Goal: Task Accomplishment & Management: Manage account settings

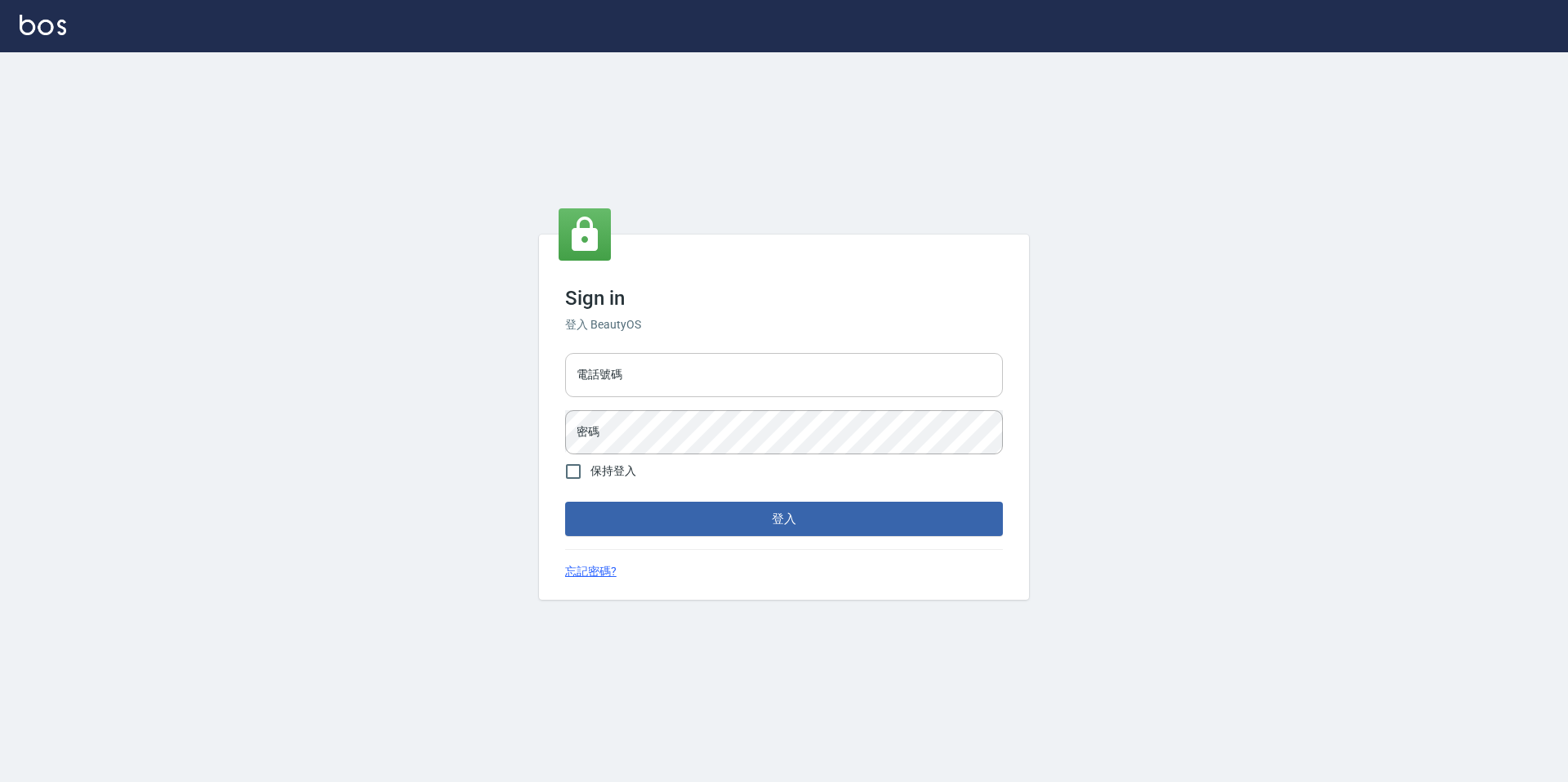
click at [685, 386] on input "電話號碼" at bounding box center [784, 374] width 437 height 44
type input "2281159"
click at [580, 466] on input "保持登入" at bounding box center [573, 471] width 34 height 34
checkbox input "true"
click at [633, 523] on button "登入" at bounding box center [784, 518] width 437 height 34
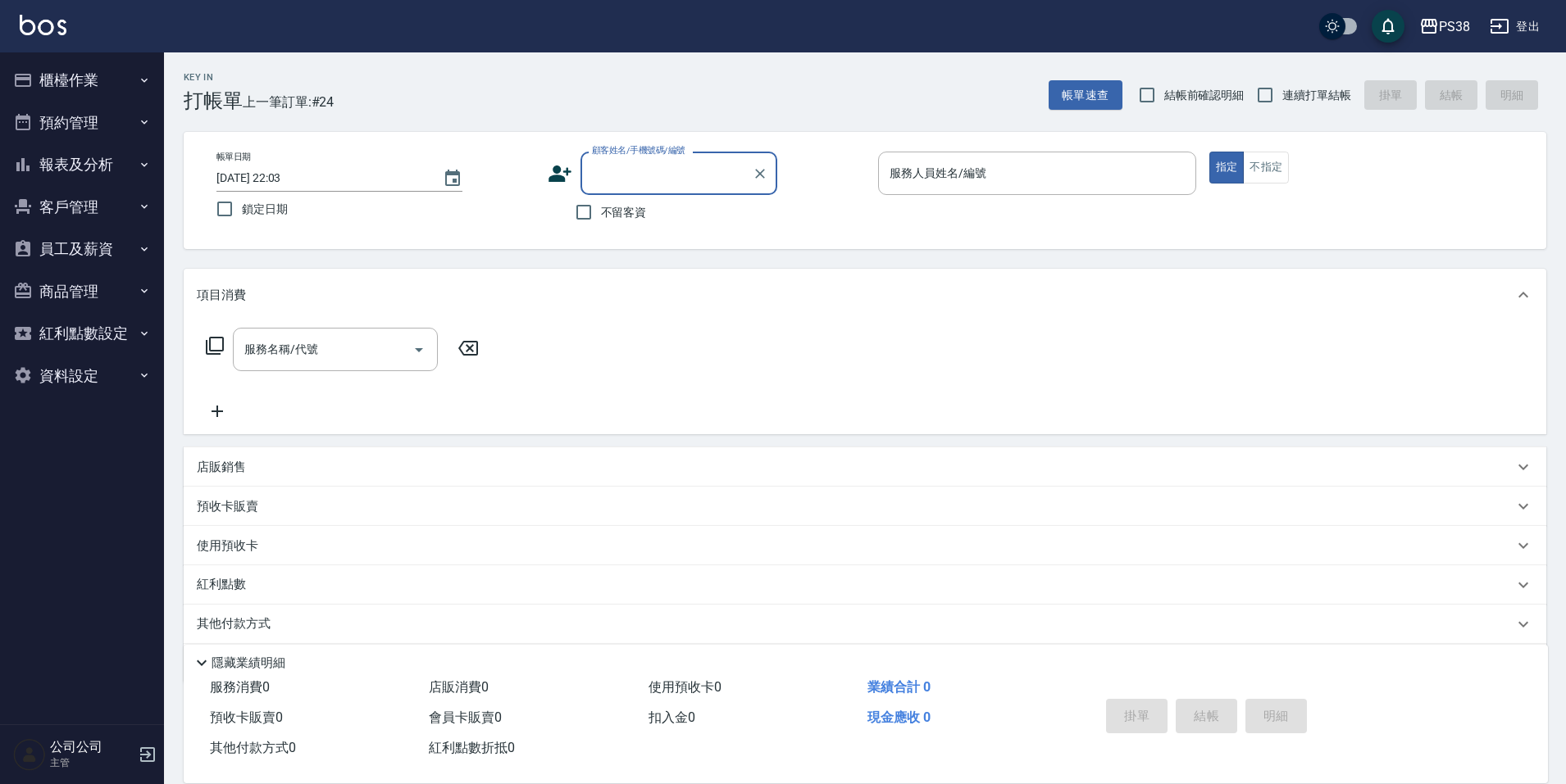
click at [101, 67] on button "櫃檯作業" at bounding box center [82, 81] width 151 height 43
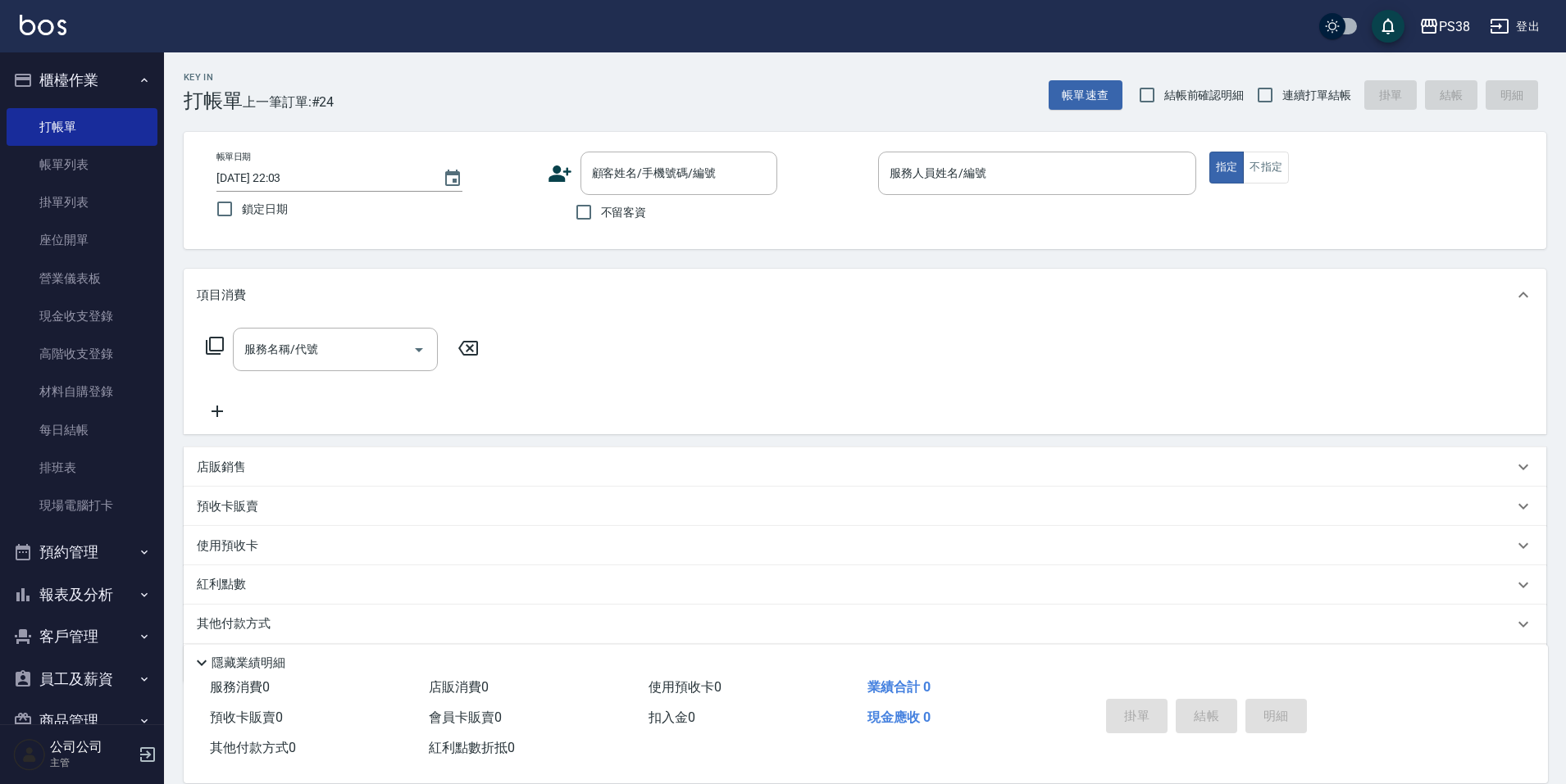
click at [119, 561] on button "預約管理" at bounding box center [82, 553] width 151 height 43
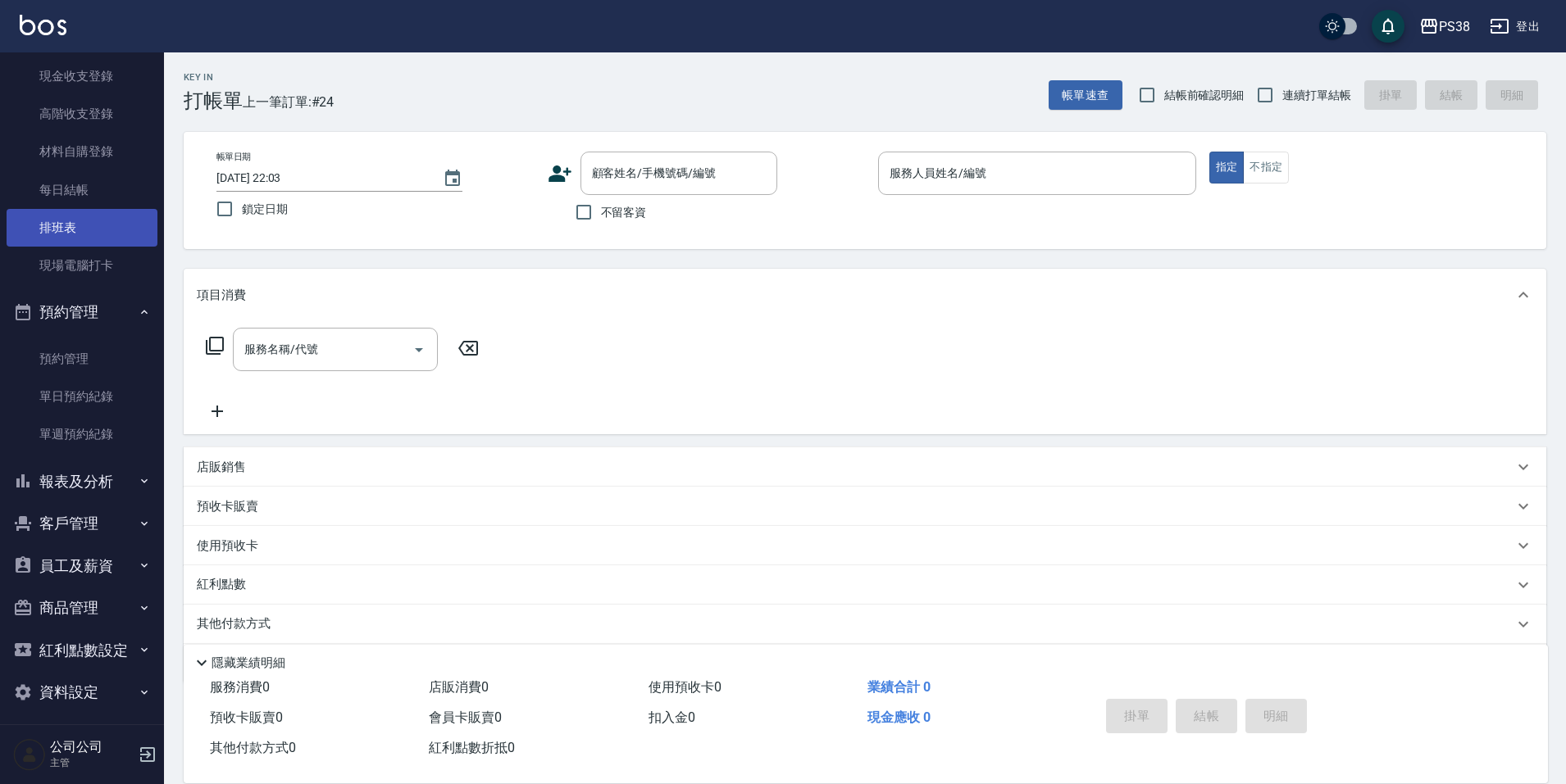
scroll to position [249, 0]
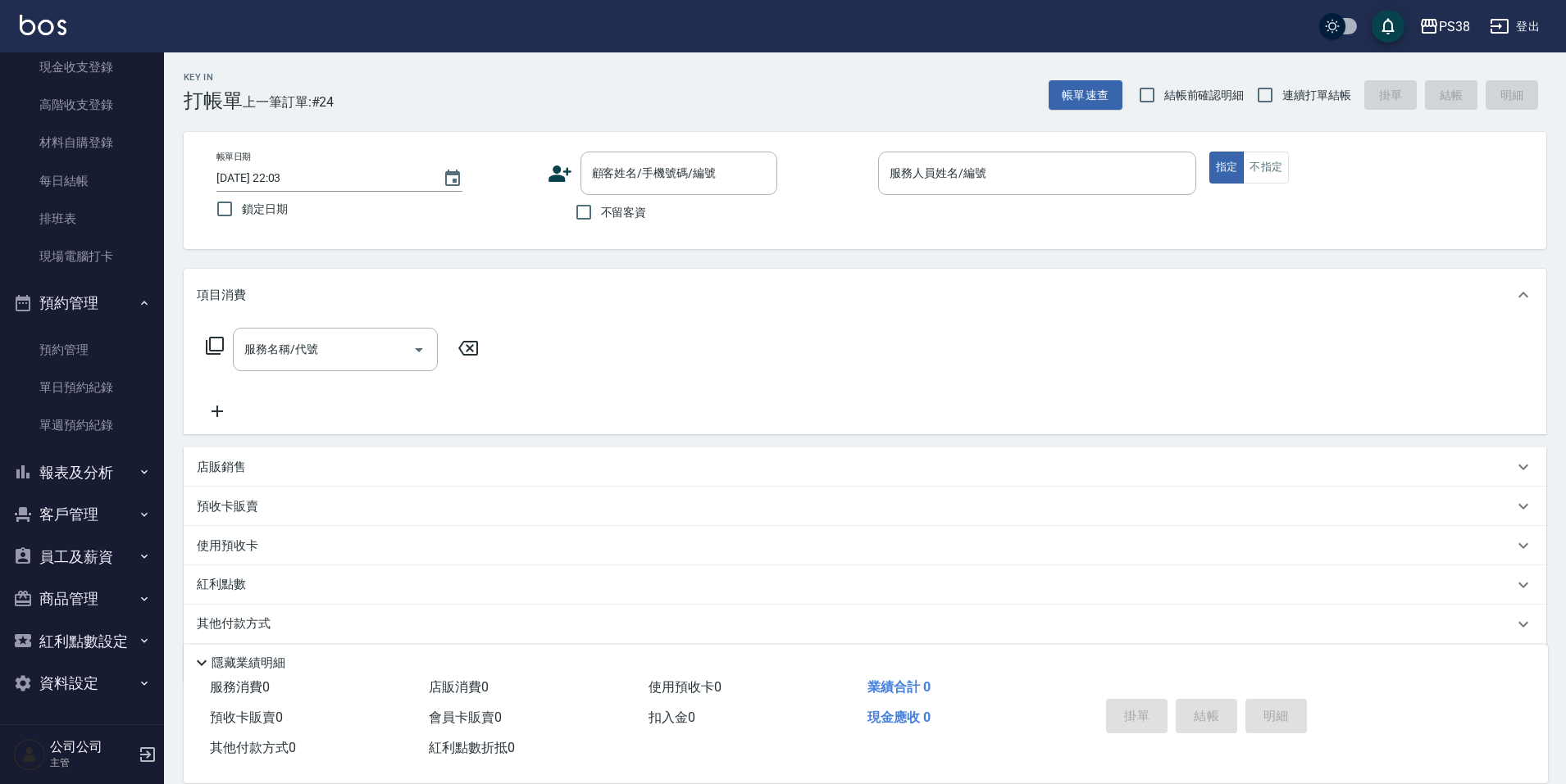
click at [92, 481] on button "報表及分析" at bounding box center [82, 473] width 151 height 43
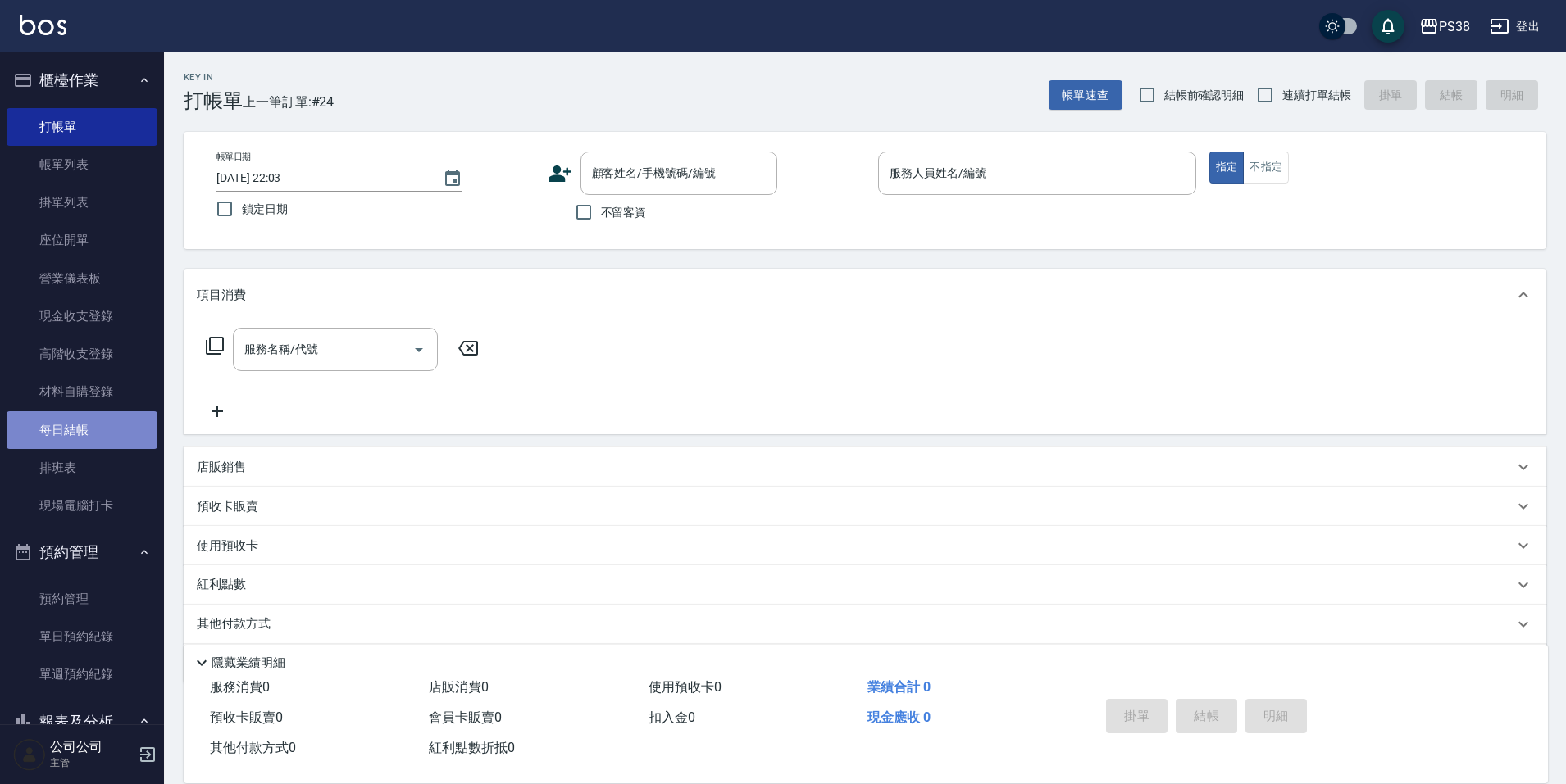
click at [96, 424] on link "每日結帳" at bounding box center [82, 430] width 151 height 38
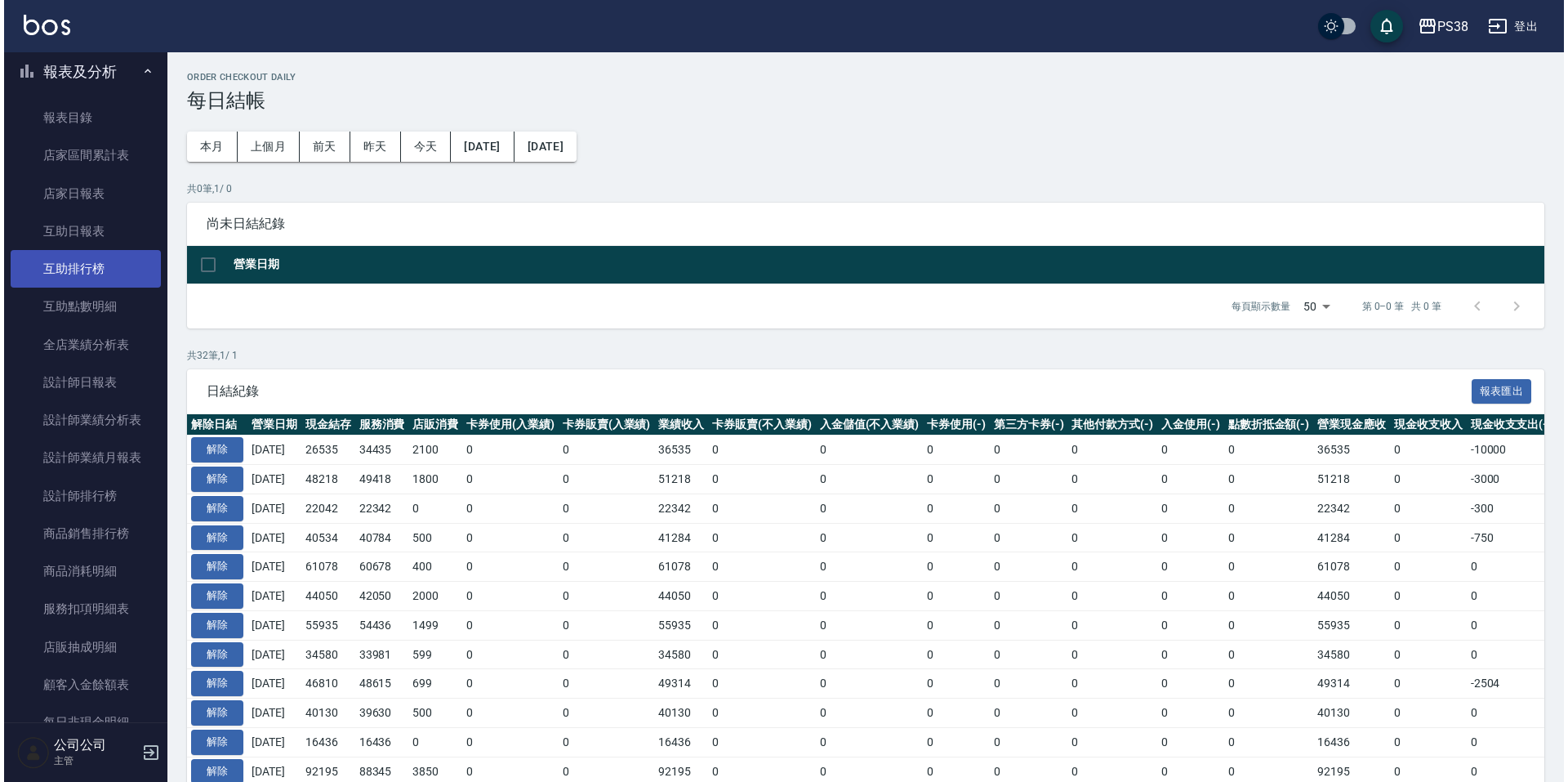
scroll to position [654, 0]
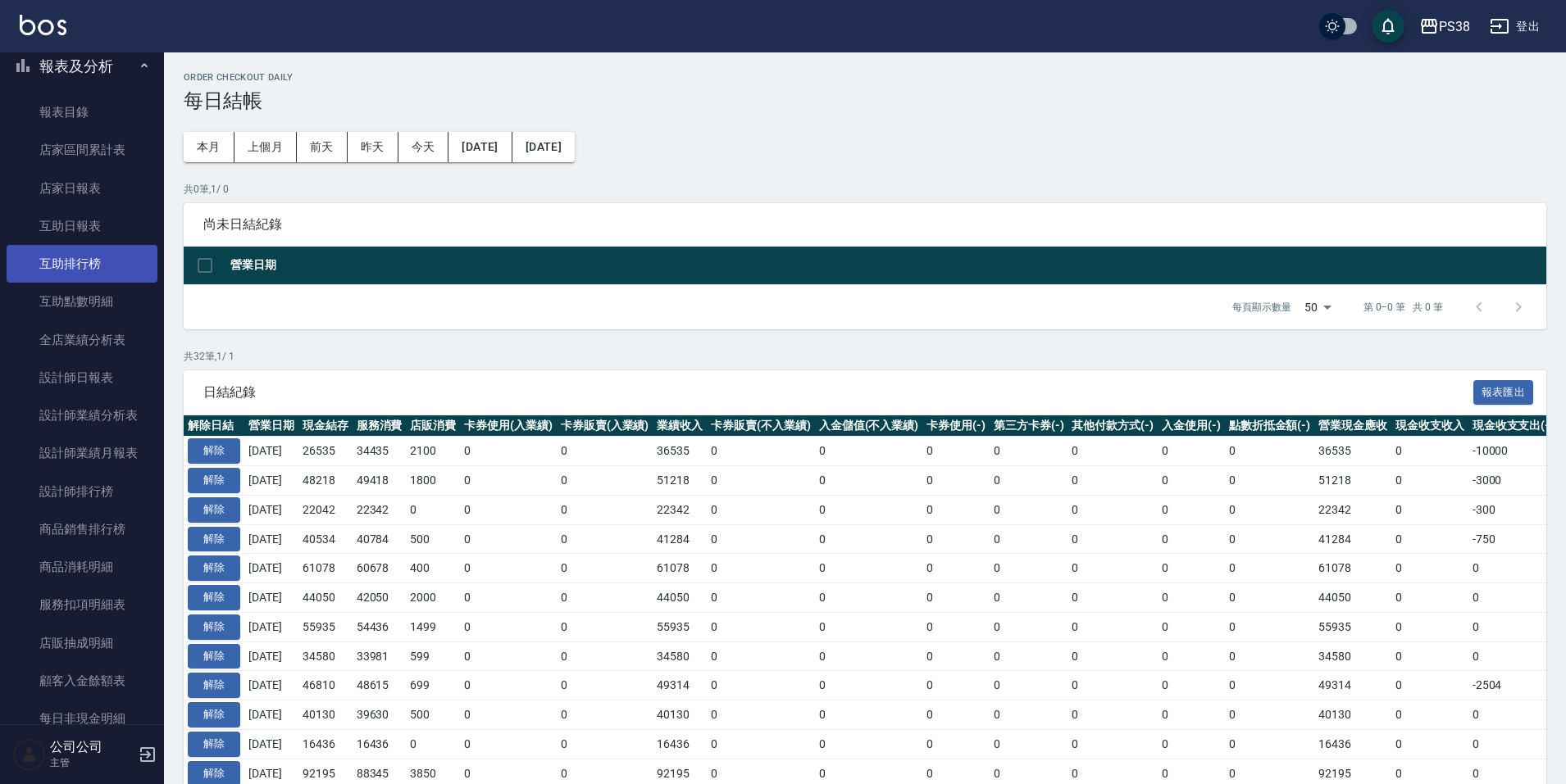
click at [72, 255] on link "互助排行榜" at bounding box center [82, 263] width 151 height 38
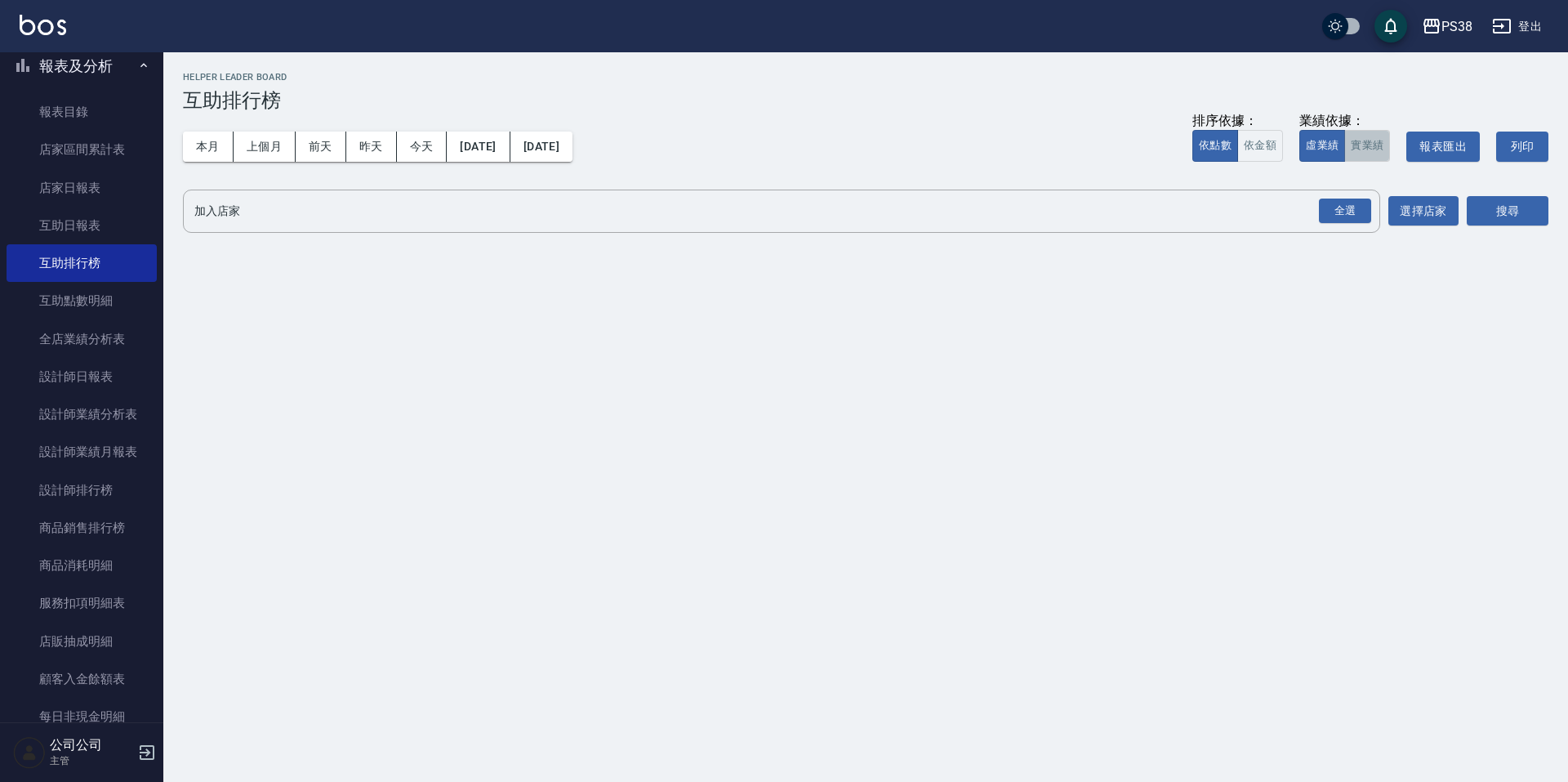
click at [1360, 146] on button "實業績" at bounding box center [1367, 146] width 46 height 32
click at [1342, 216] on div "全選" at bounding box center [1345, 211] width 52 height 25
drag, startPoint x: 1520, startPoint y: 209, endPoint x: 1405, endPoint y: 216, distance: 115.2
click at [1521, 209] on button "搜尋" at bounding box center [1508, 212] width 82 height 30
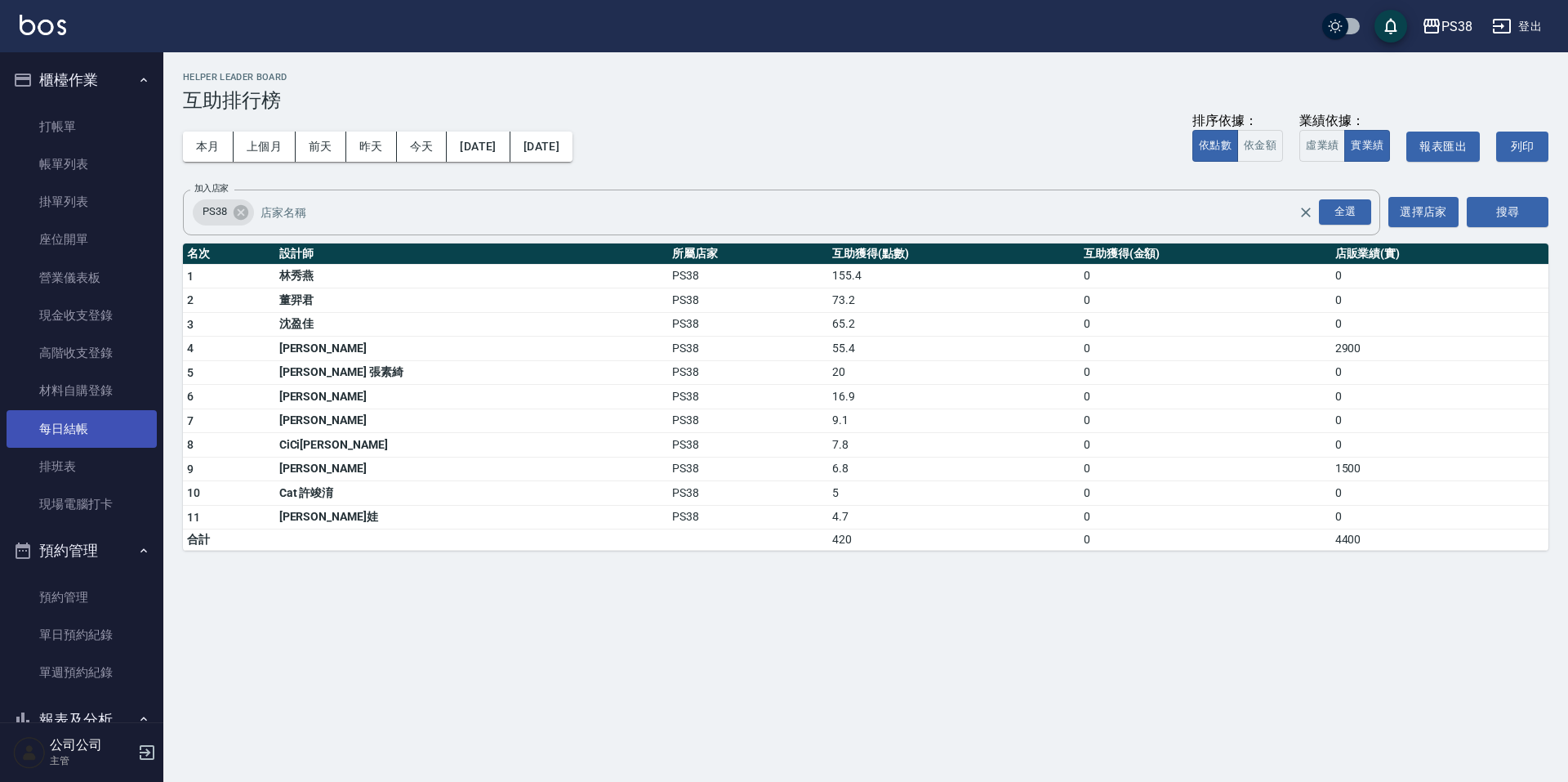
click at [115, 418] on link "每日結帳" at bounding box center [82, 429] width 151 height 38
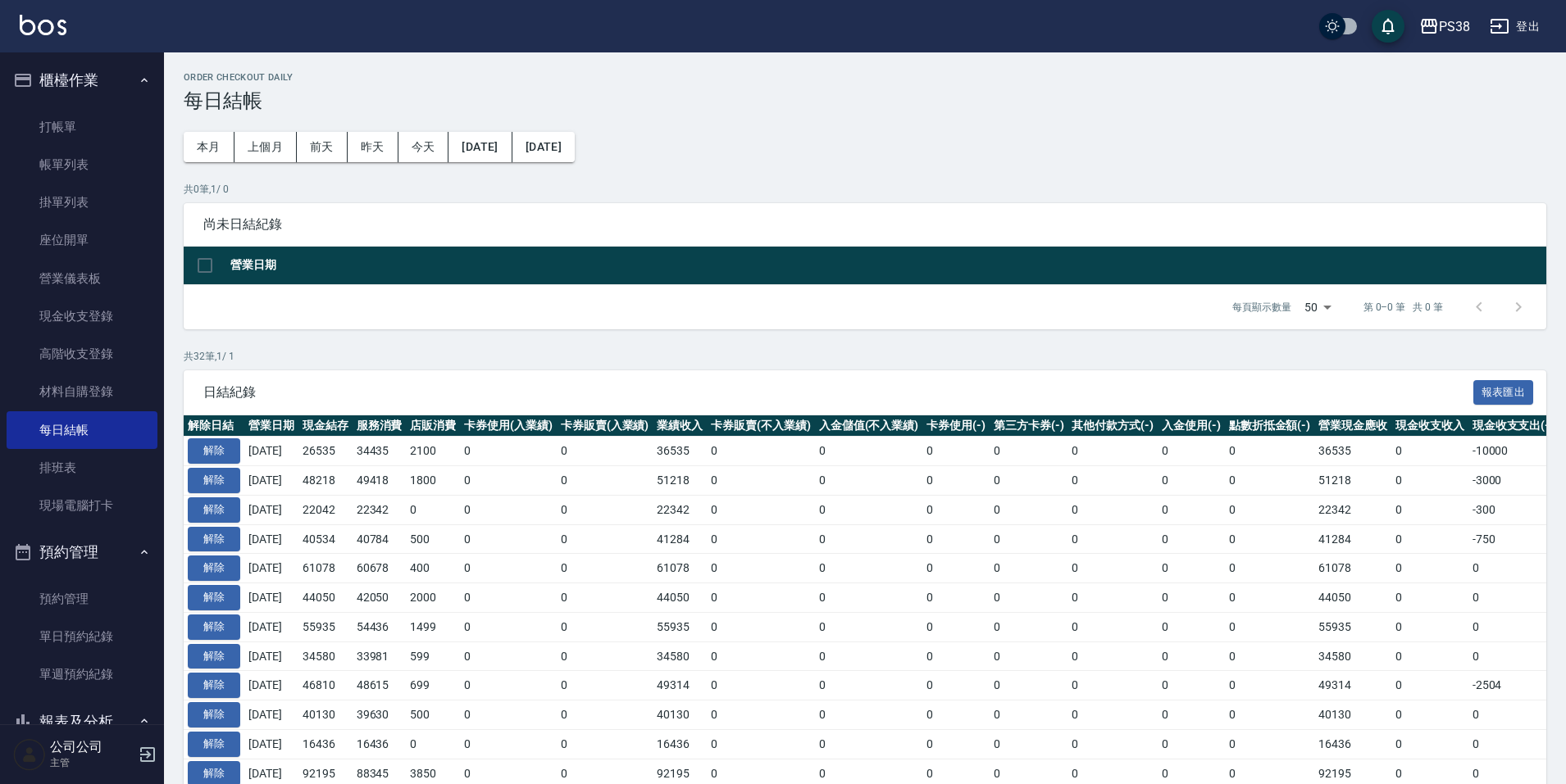
click at [838, 182] on p "共 0 筆, 1 / 0" at bounding box center [864, 189] width 1363 height 15
click at [210, 439] on button "解除" at bounding box center [214, 451] width 53 height 25
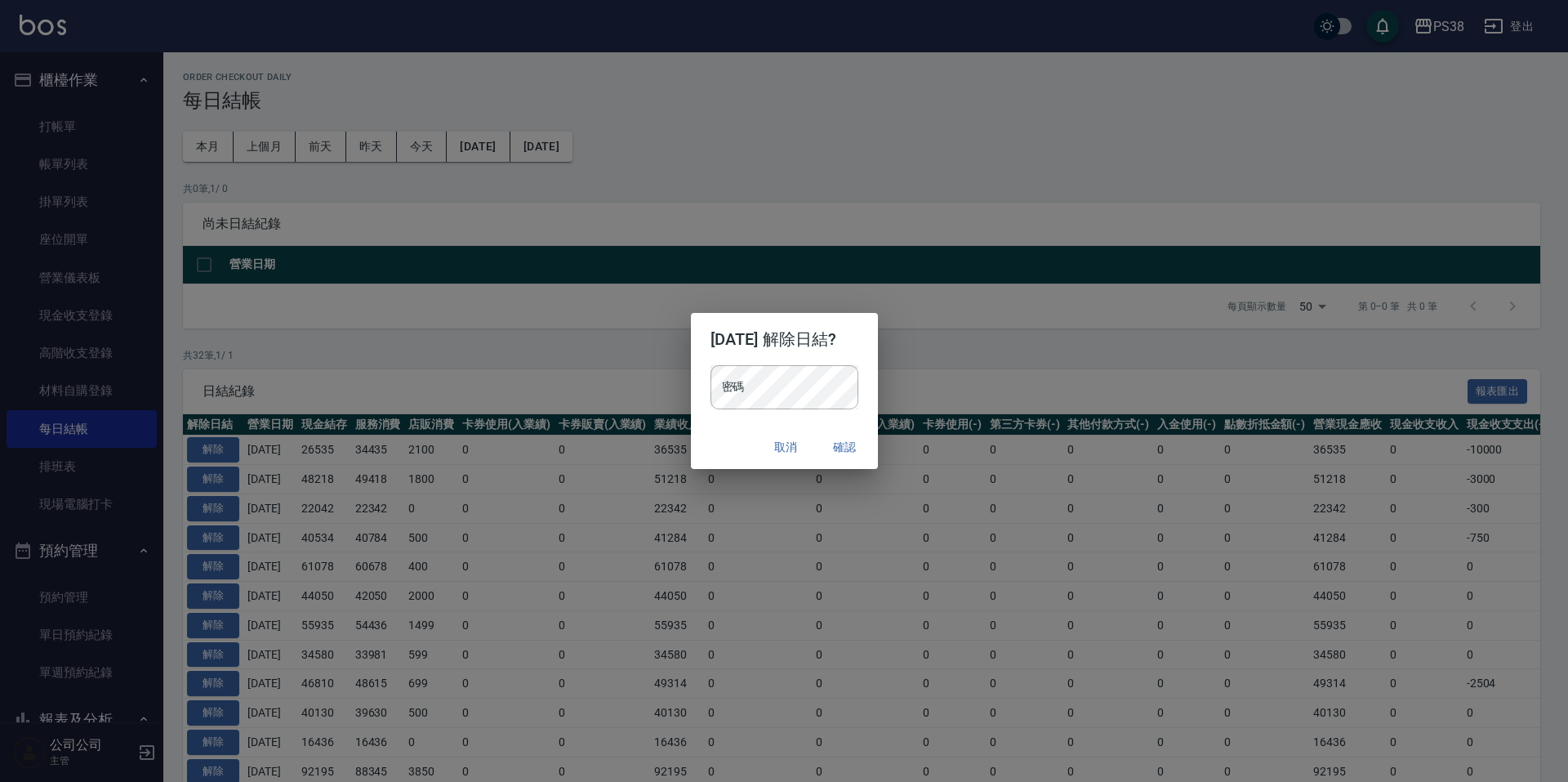
click at [712, 423] on div "密碼 密碼" at bounding box center [784, 396] width 187 height 60
click at [872, 435] on button "確認" at bounding box center [846, 447] width 52 height 30
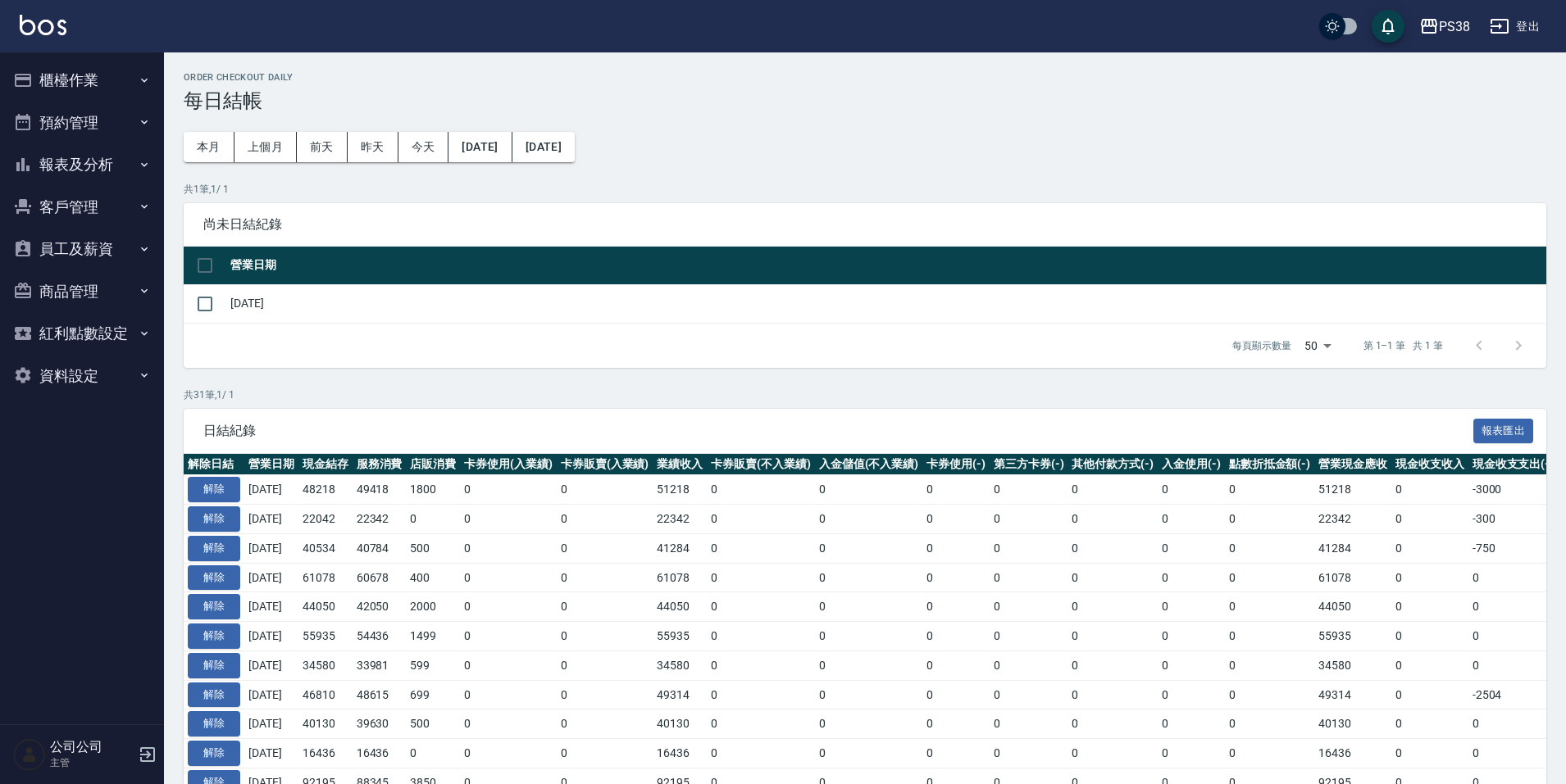
click at [143, 66] on button "櫃檯作業" at bounding box center [82, 81] width 151 height 43
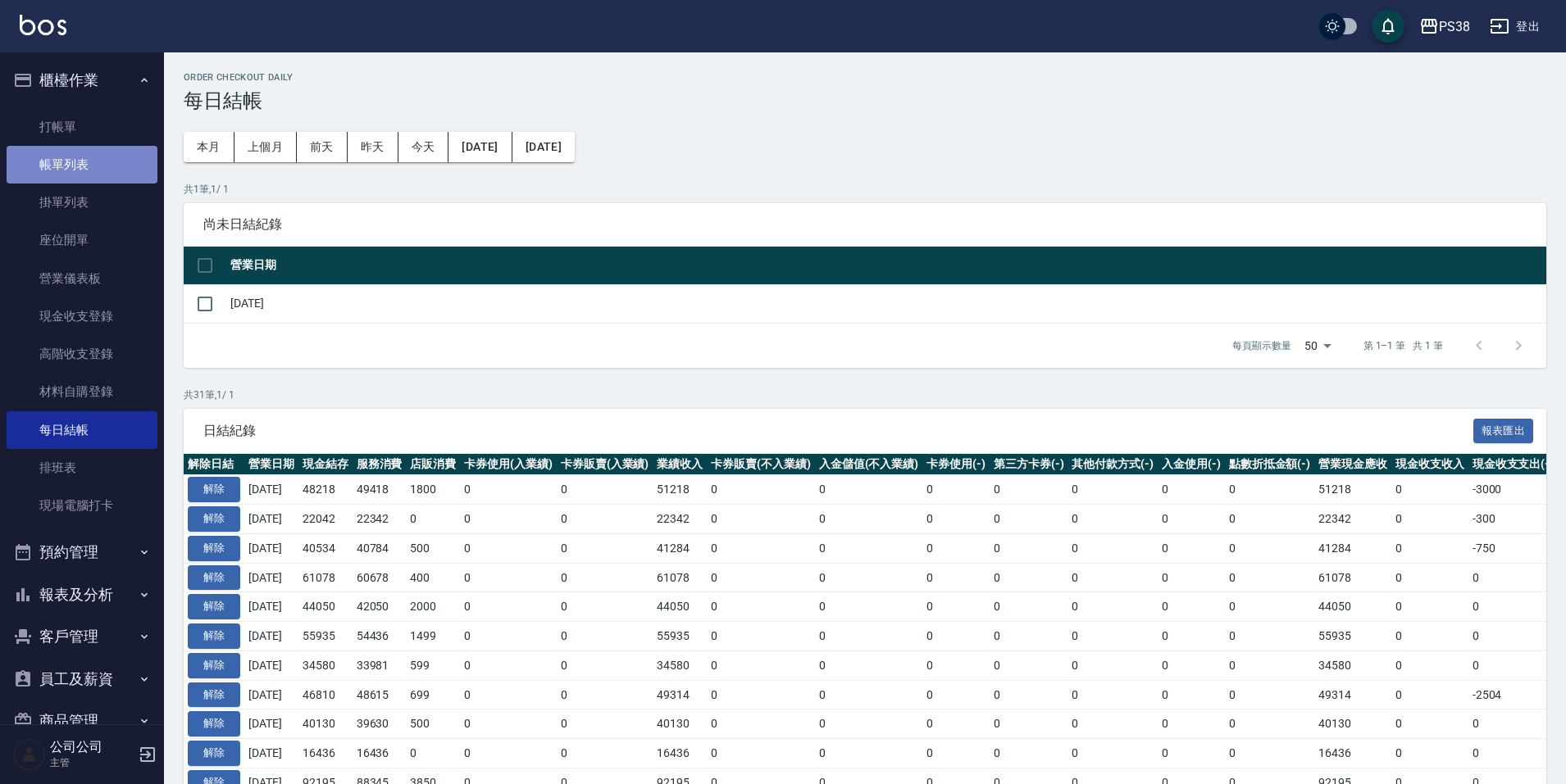
click at [117, 177] on link "帳單列表" at bounding box center [82, 165] width 151 height 38
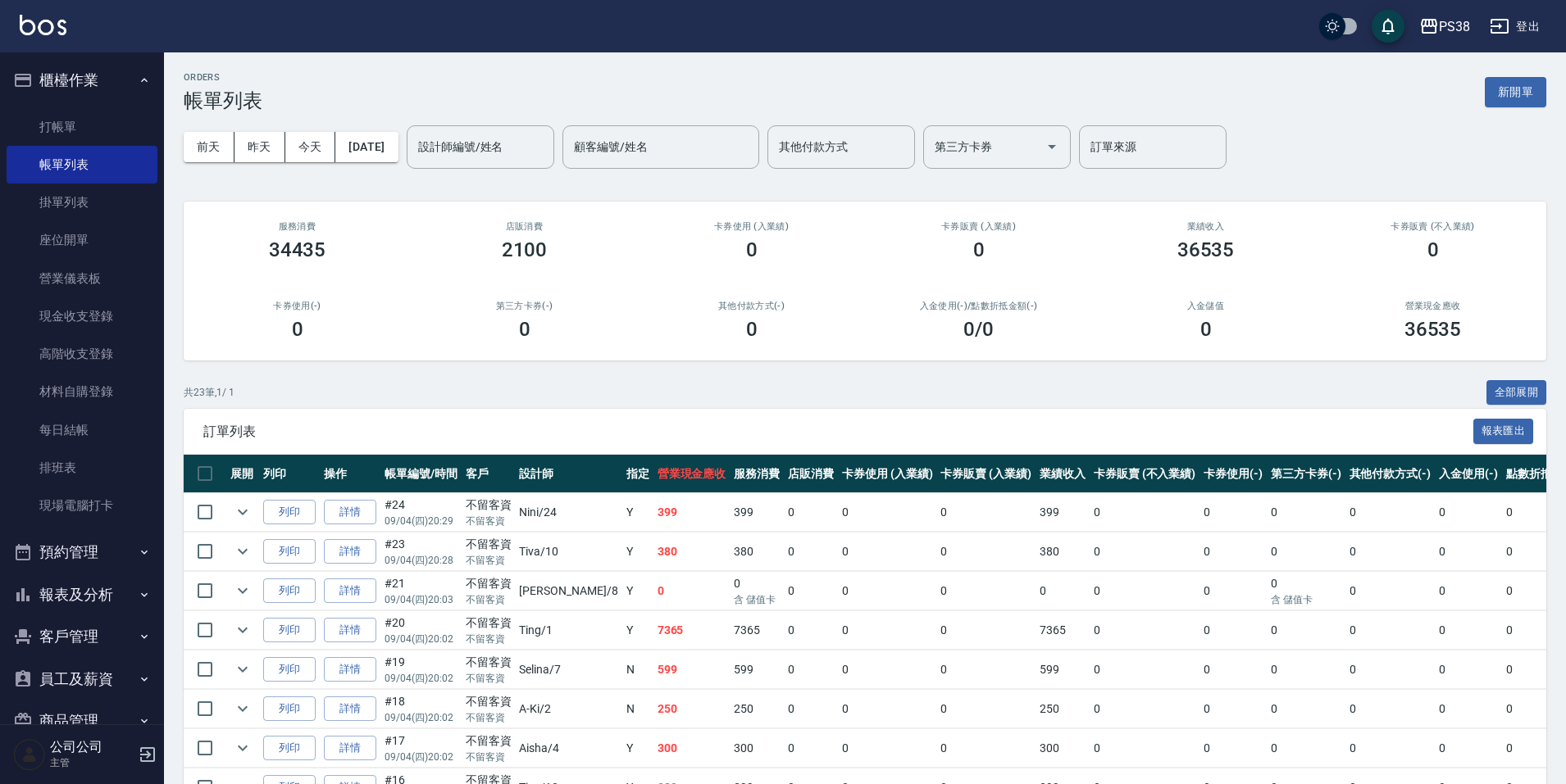
scroll to position [164, 0]
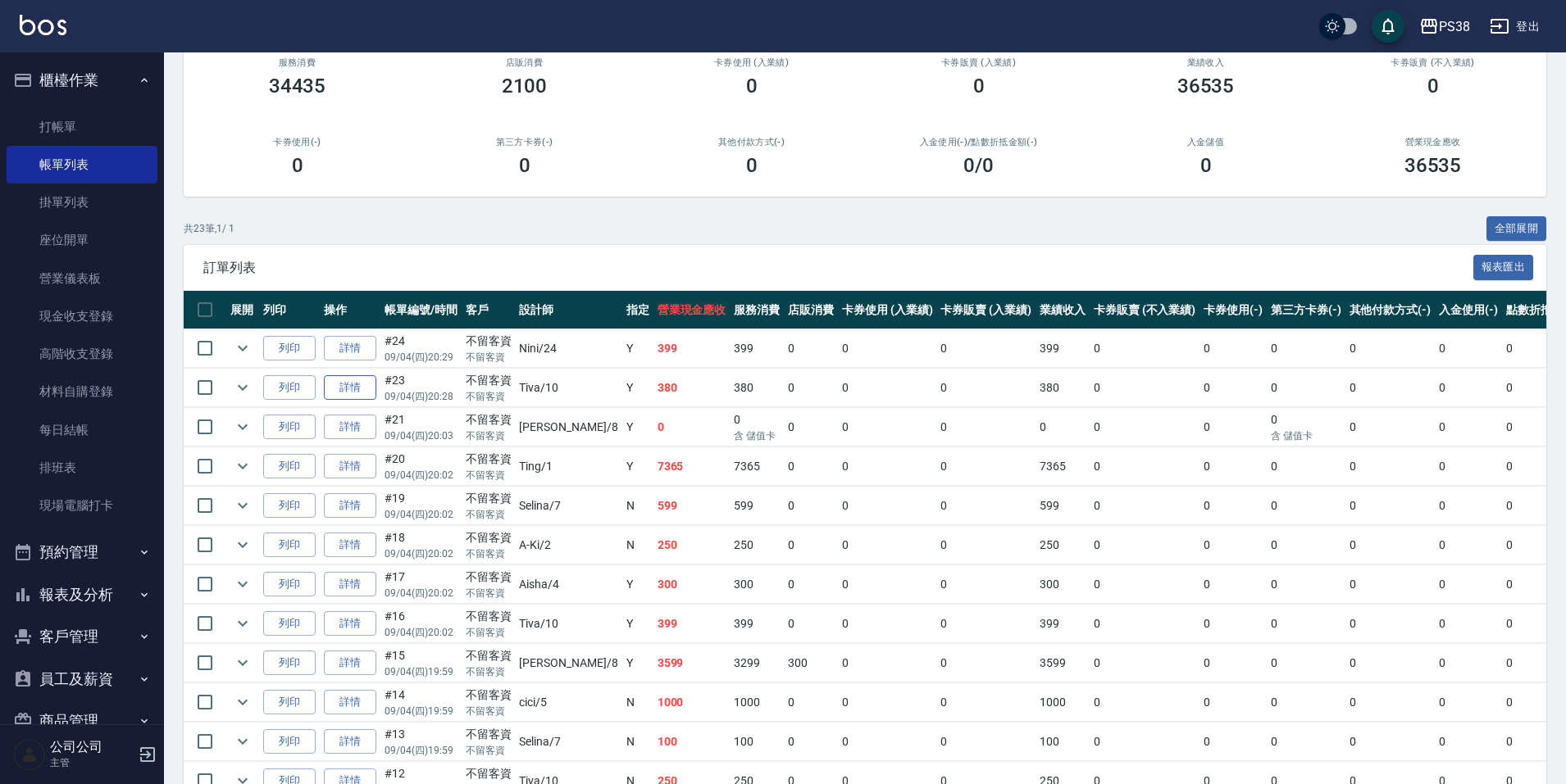
click at [359, 386] on link "詳情" at bounding box center [350, 388] width 53 height 25
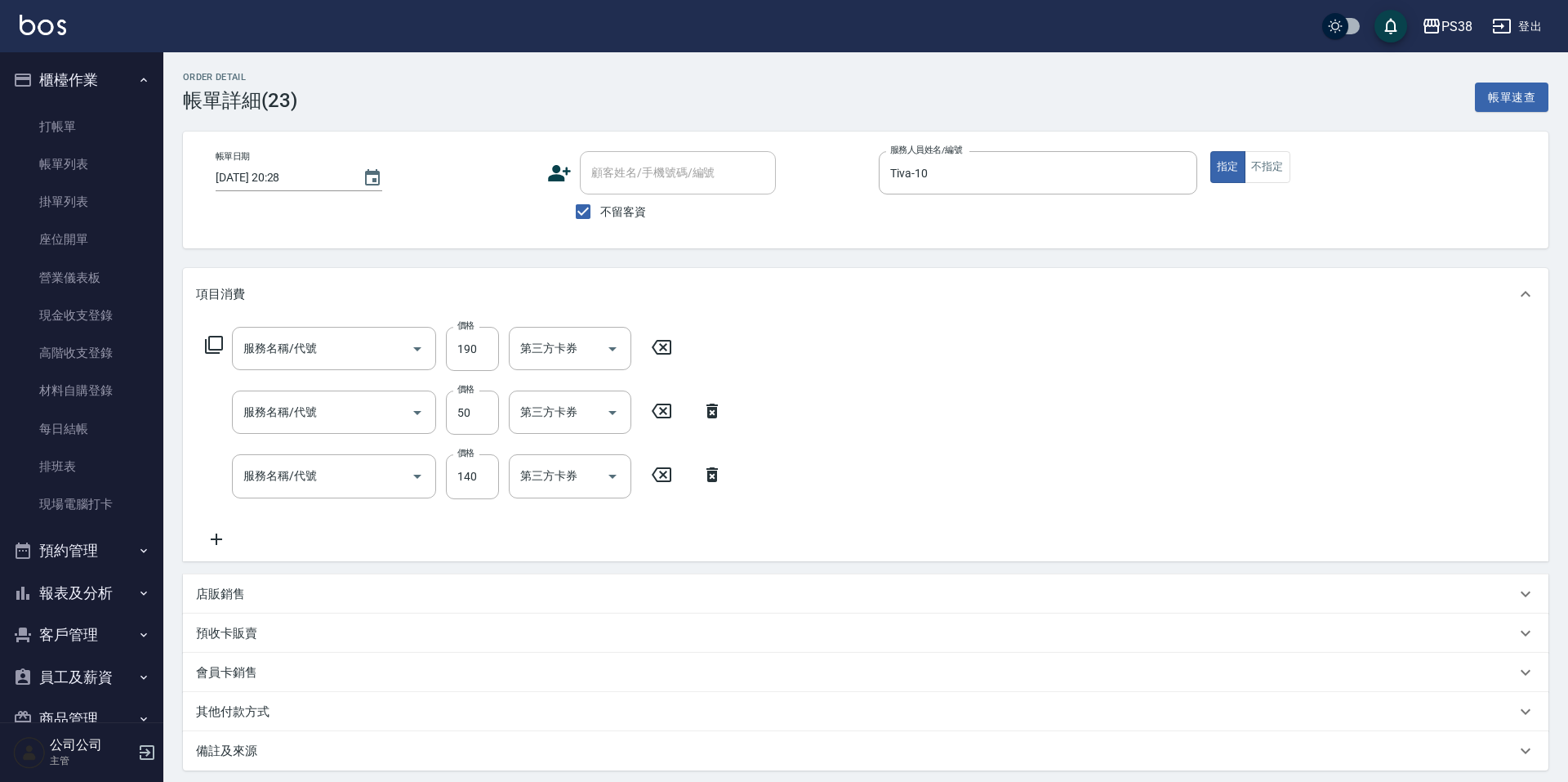
type input "2025/09/04 20:28"
checkbox input "true"
type input "Tiva-10"
type input "剪髮與造型(任意金額)(2100)"
type input "精油50(601)"
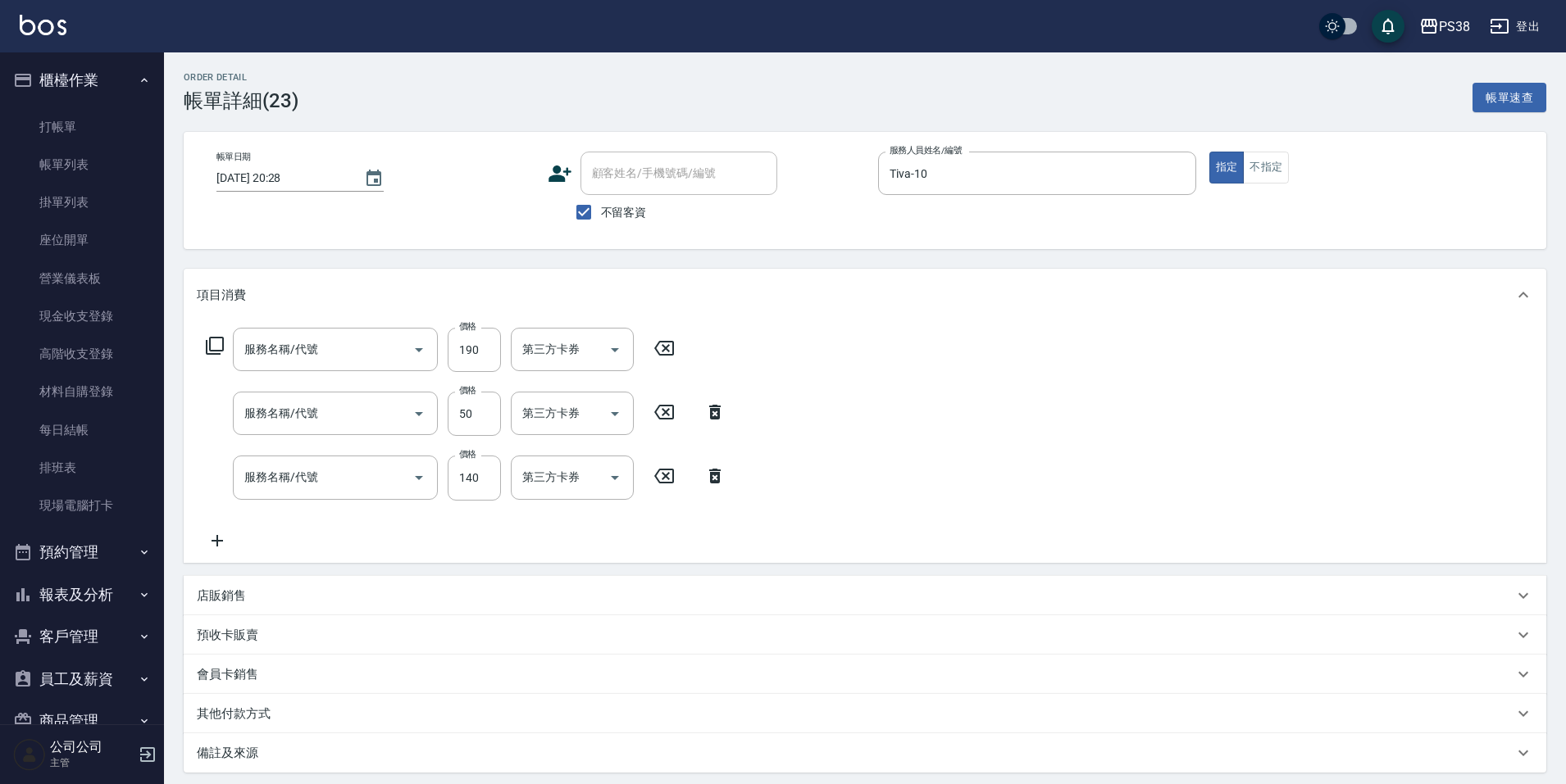
type input "洗髮(101)"
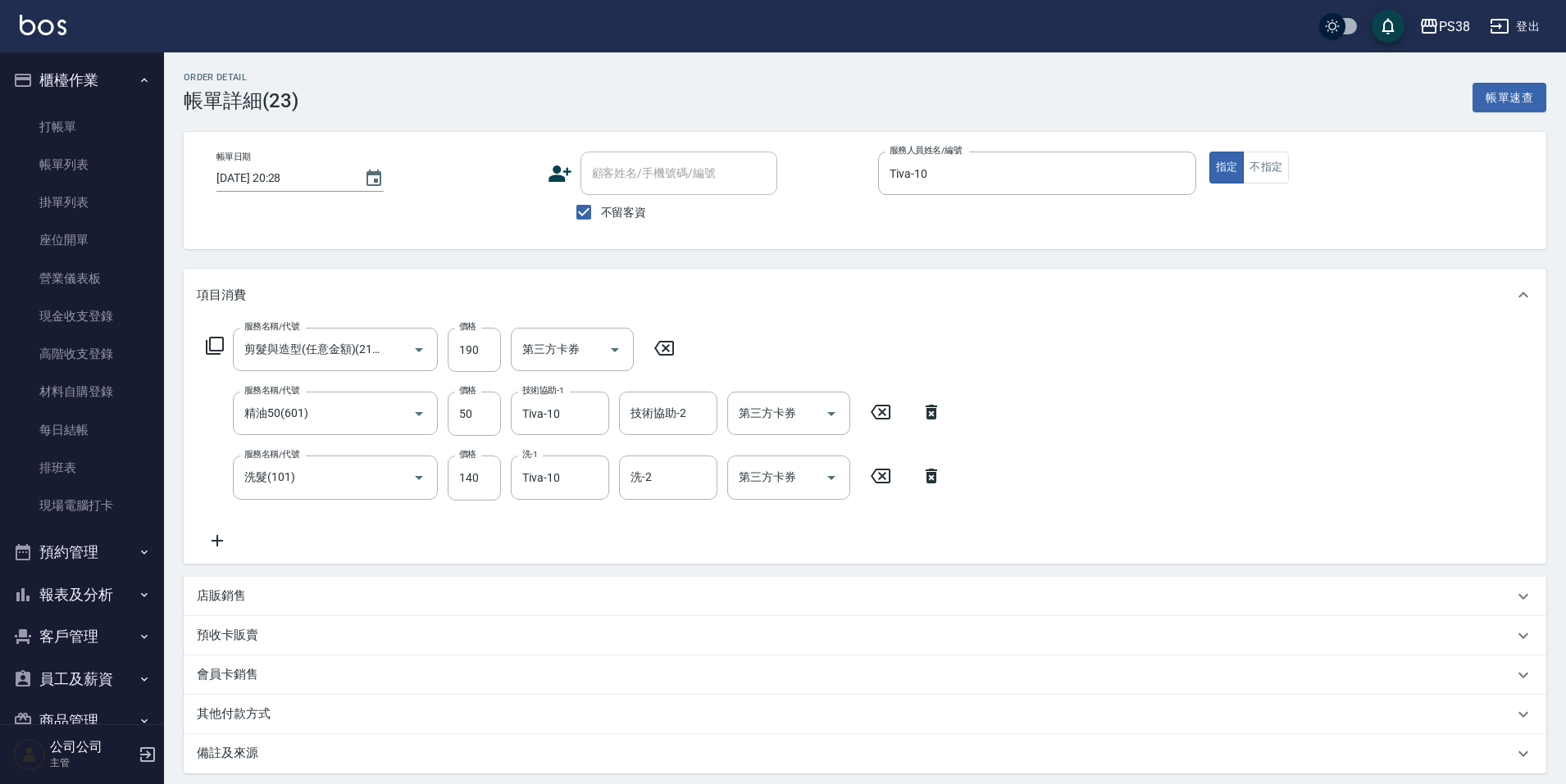
click at [929, 486] on icon at bounding box center [932, 476] width 41 height 20
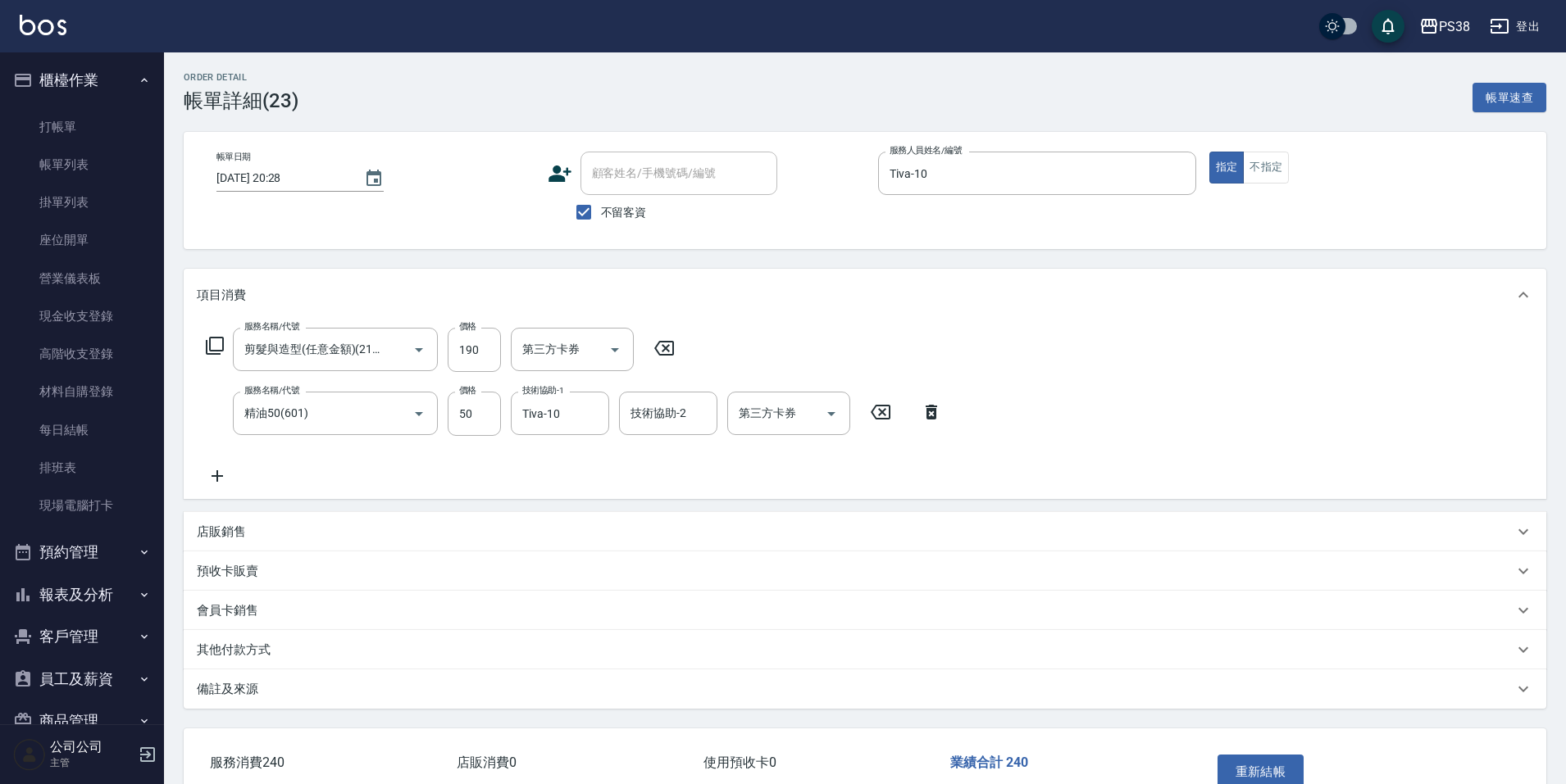
click at [933, 416] on icon at bounding box center [932, 412] width 41 height 20
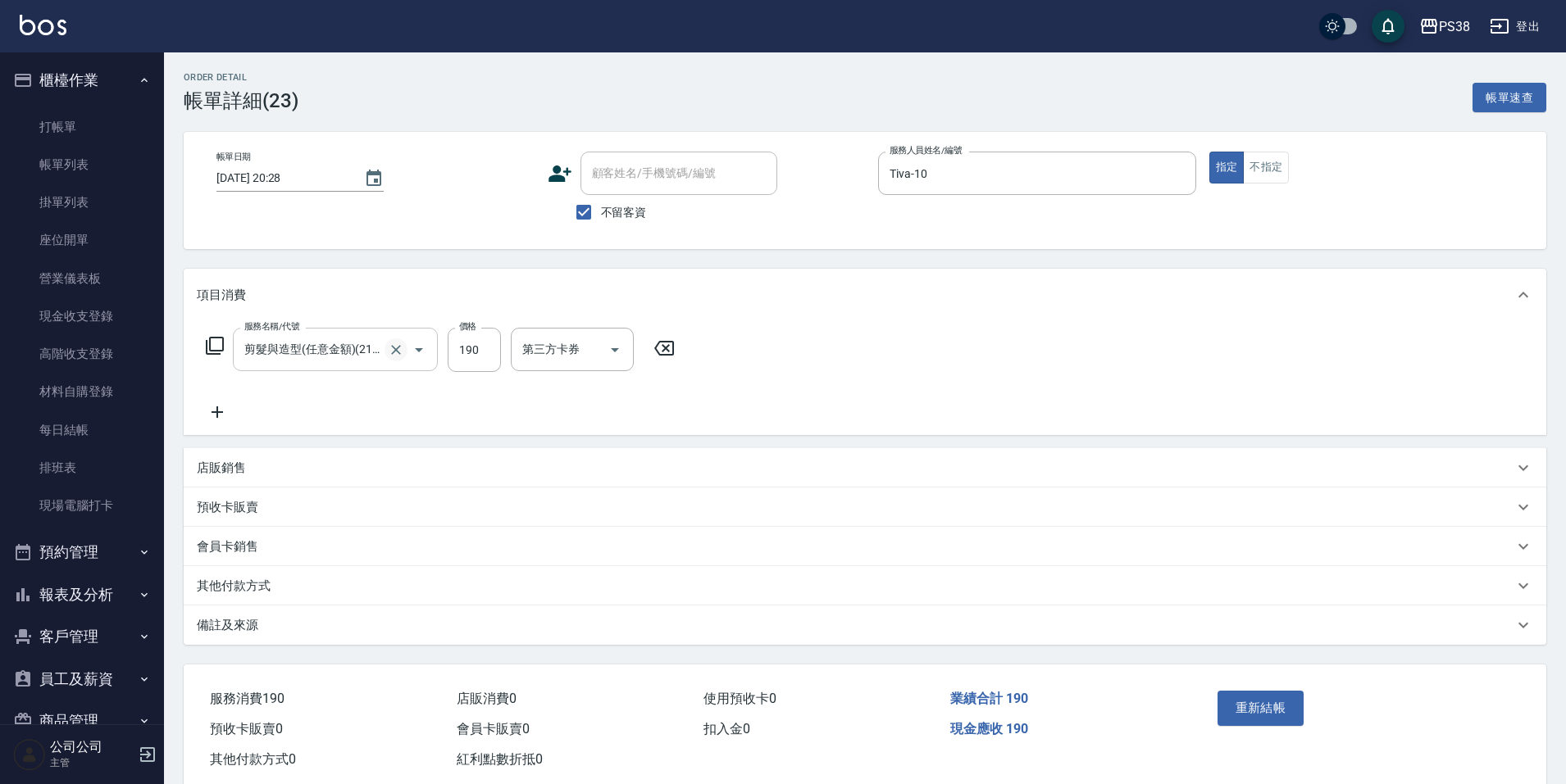
click at [390, 352] on icon "Clear" at bounding box center [395, 349] width 17 height 17
type input "海鹽399(ss399)"
click at [542, 341] on input "洗-1" at bounding box center [560, 349] width 84 height 28
type input "Tiva-10"
click at [835, 346] on icon "Open" at bounding box center [831, 350] width 20 height 20
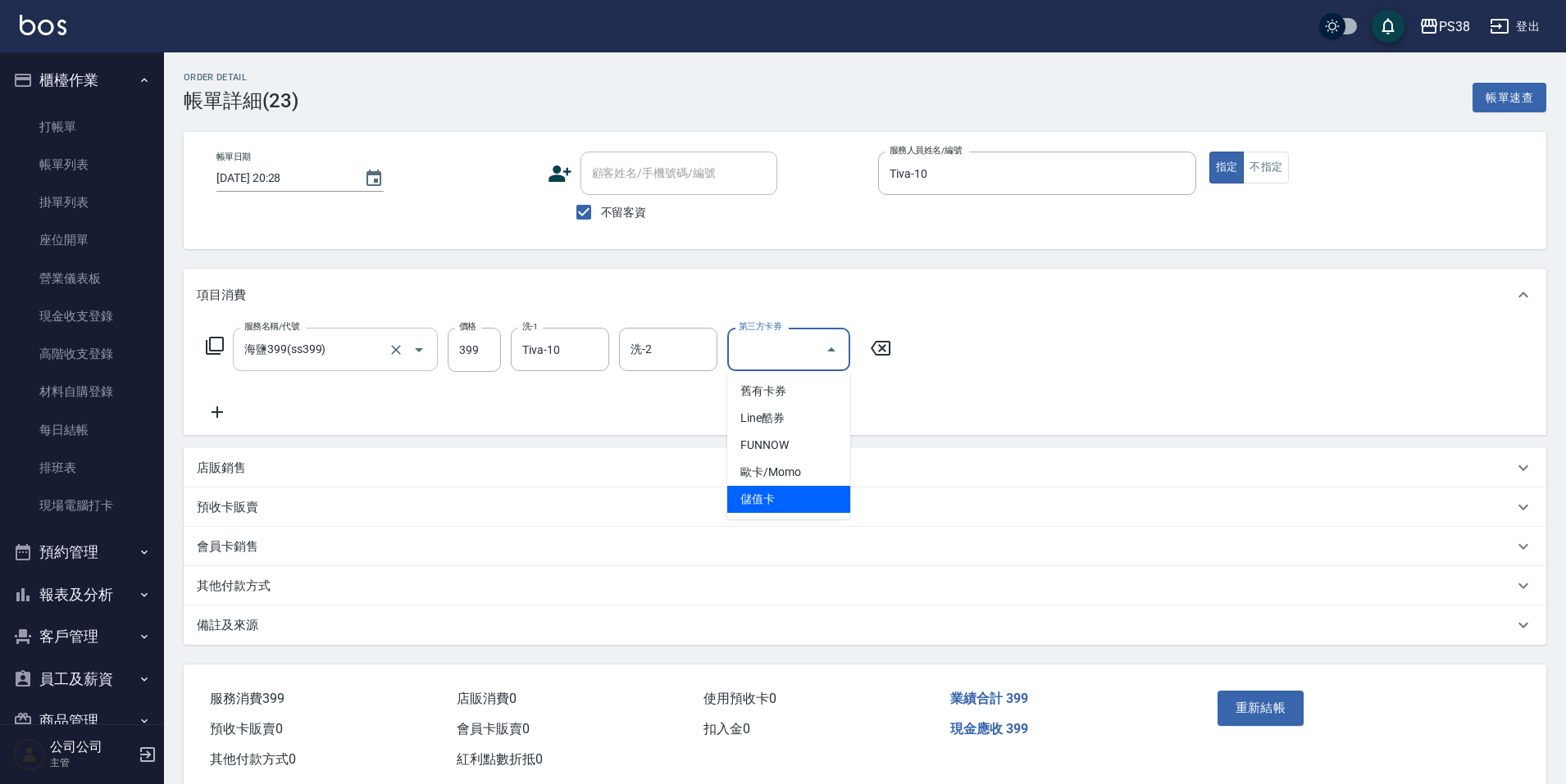
click at [836, 497] on span "儲值卡" at bounding box center [788, 499] width 123 height 27
type input "儲值卡"
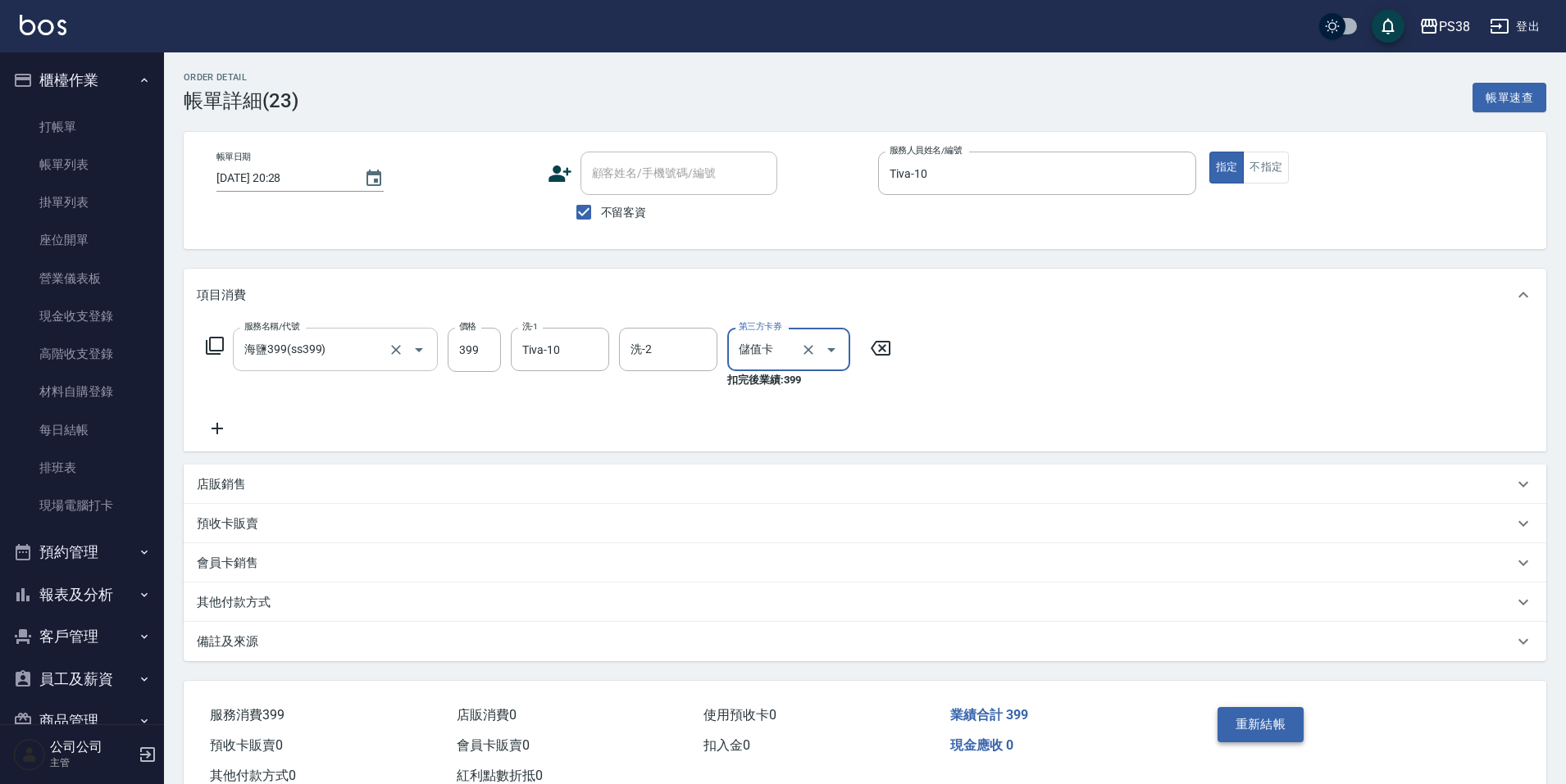
click at [1245, 709] on button "重新結帳" at bounding box center [1261, 724] width 87 height 34
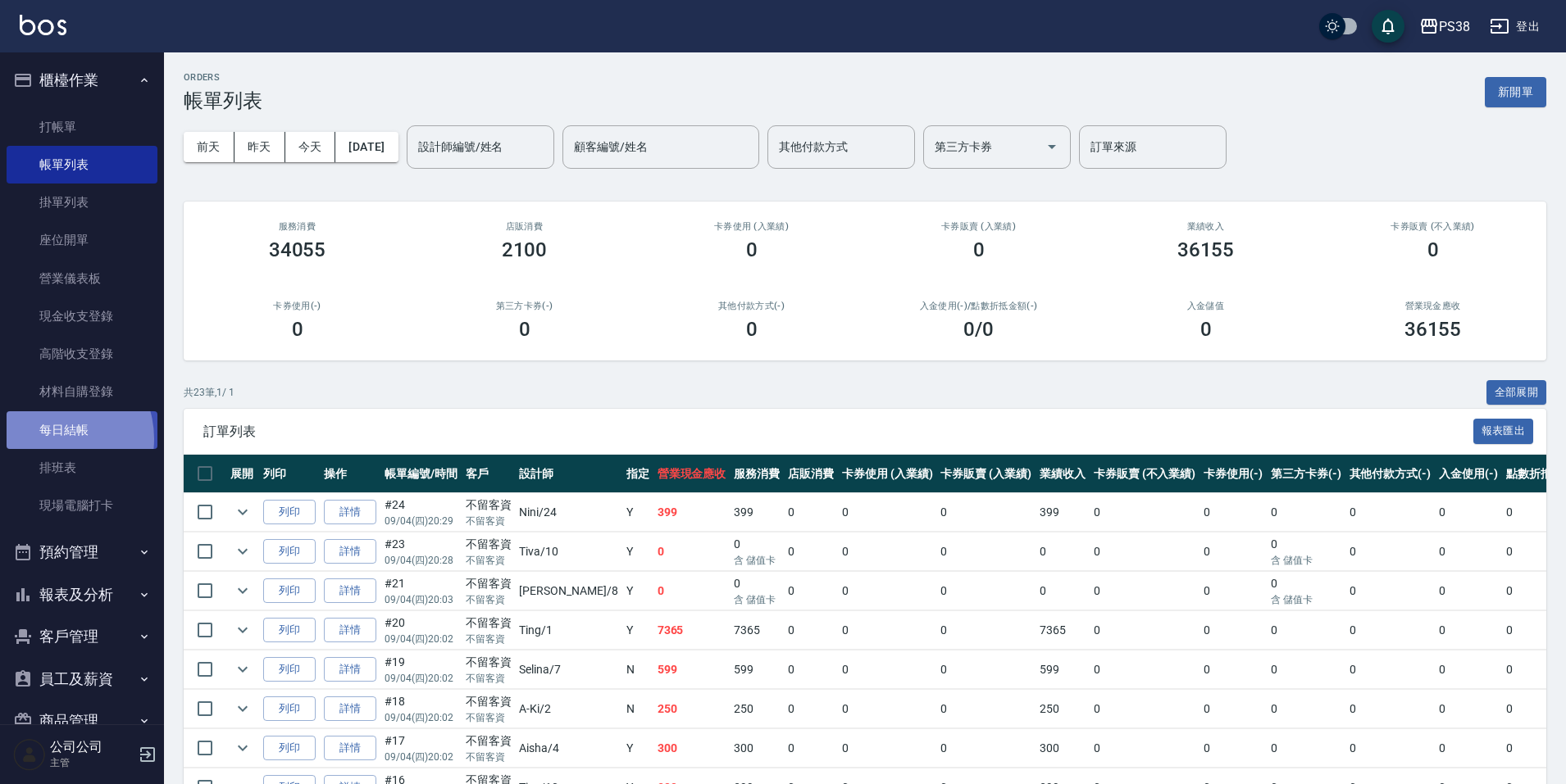
click at [55, 439] on link "每日結帳" at bounding box center [82, 430] width 151 height 38
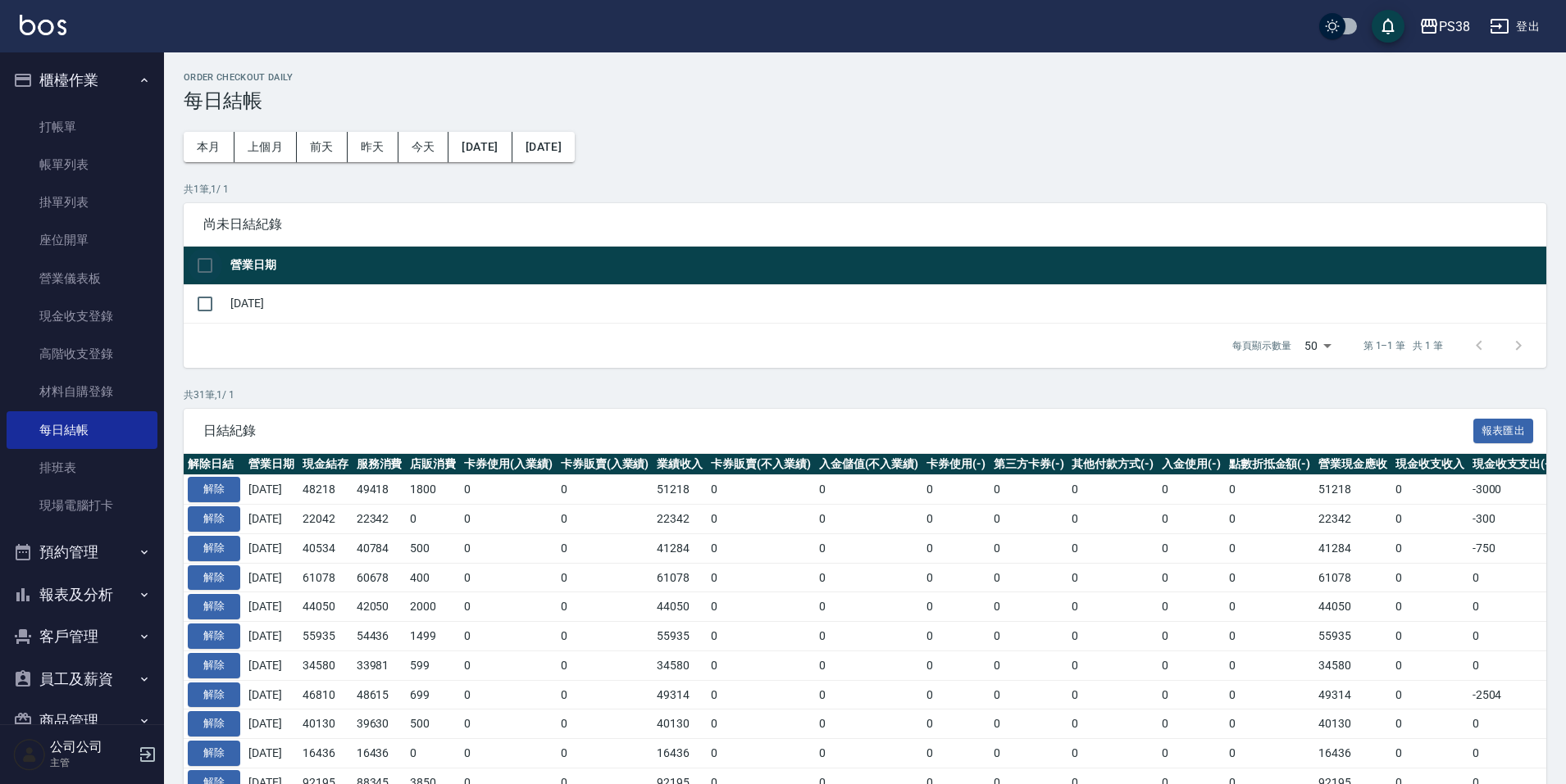
click at [213, 261] on input "checkbox" at bounding box center [204, 265] width 34 height 34
checkbox input "true"
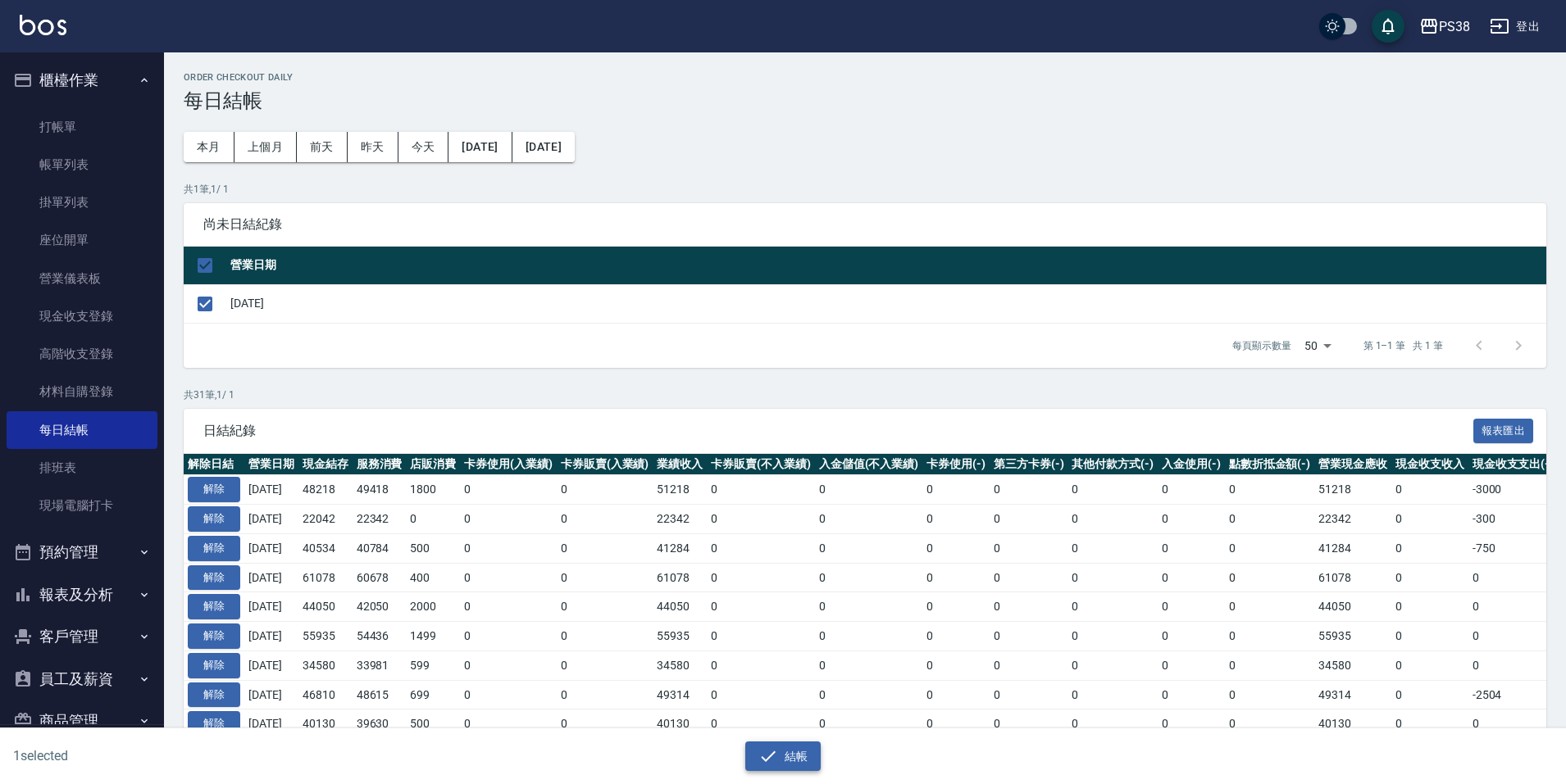
click at [784, 752] on button "結帳" at bounding box center [783, 757] width 76 height 30
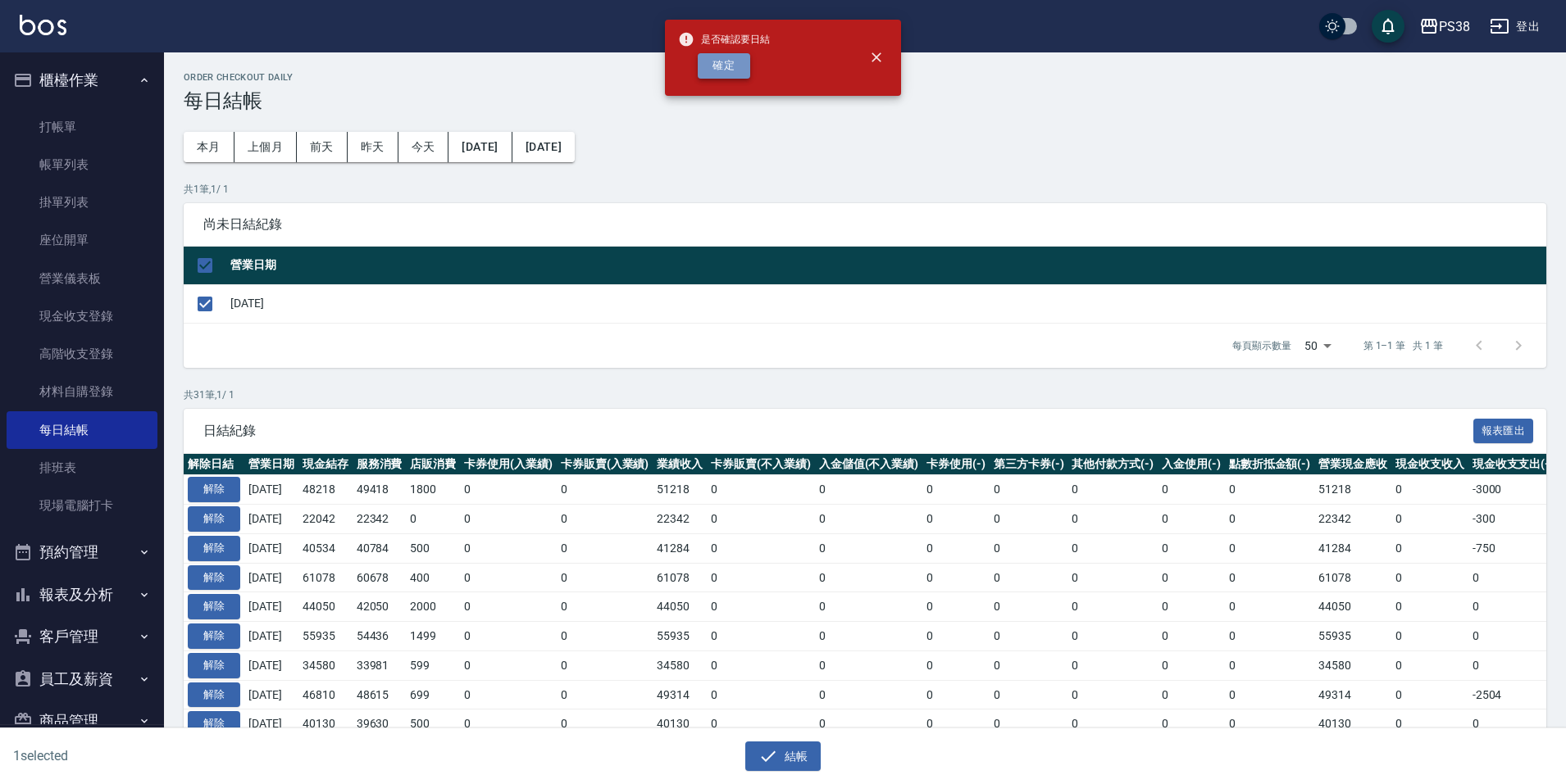
click at [732, 68] on button "確定" at bounding box center [724, 66] width 53 height 25
checkbox input "false"
